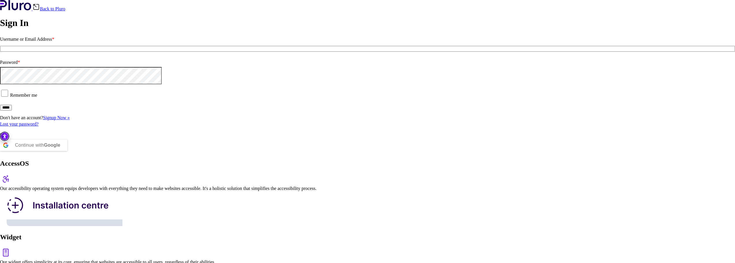
click at [373, 186] on div "Our accessibility operating system equips developers with everything they need …" at bounding box center [367, 188] width 735 height 5
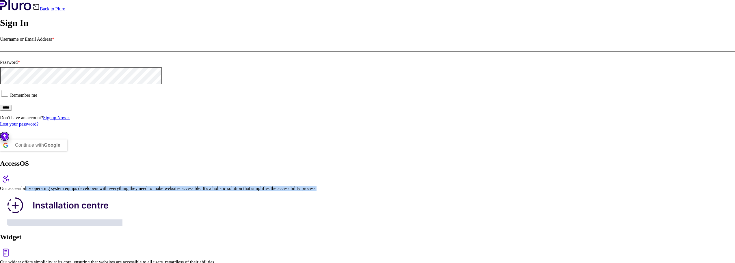
click at [378, 160] on div "AccessOS Our accessibility operating system equips developers with everything t…" at bounding box center [367, 194] width 735 height 68
click at [122, 191] on img at bounding box center [61, 208] width 122 height 35
click at [12, 247] on img at bounding box center [6, 253] width 12 height 12
drag, startPoint x: 380, startPoint y: 101, endPoint x: 358, endPoint y: 96, distance: 22.8
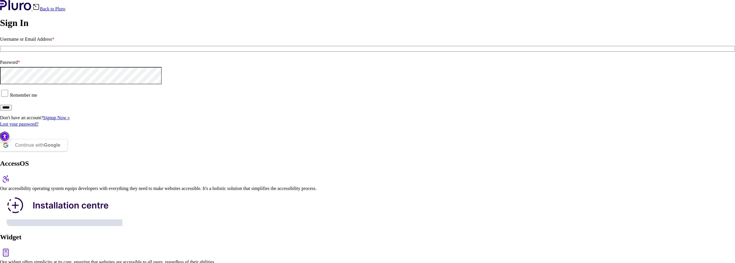
click at [122, 191] on img at bounding box center [61, 208] width 122 height 35
click at [274, 160] on div "AccessOS" at bounding box center [367, 173] width 735 height 26
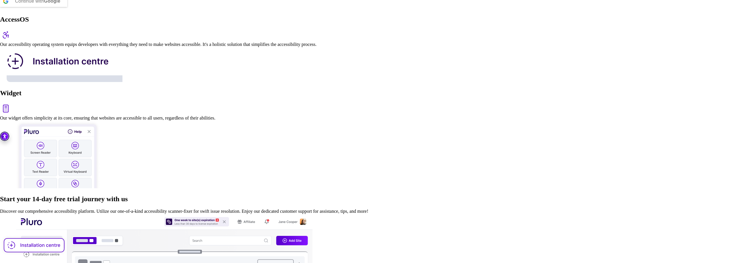
scroll to position [144, 0]
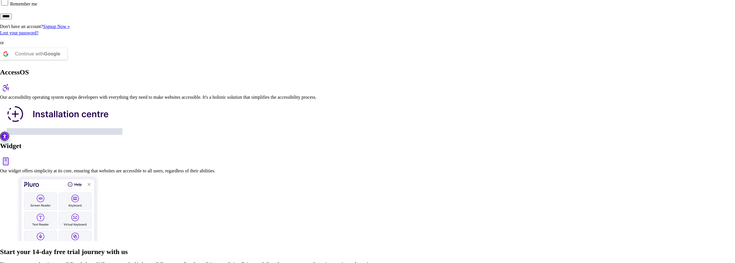
scroll to position [0, 0]
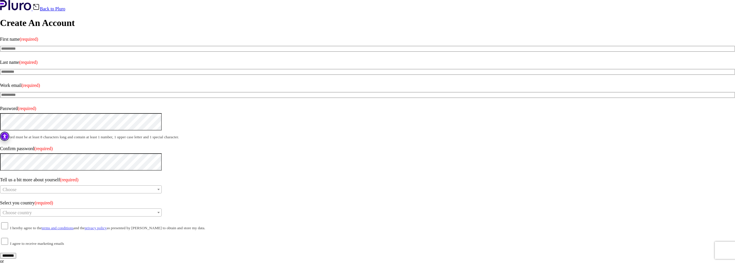
drag, startPoint x: 551, startPoint y: 169, endPoint x: 544, endPoint y: 188, distance: 19.8
drag, startPoint x: 543, startPoint y: 189, endPoint x: 429, endPoint y: 89, distance: 151.8
